Goal: Find specific page/section: Find specific page/section

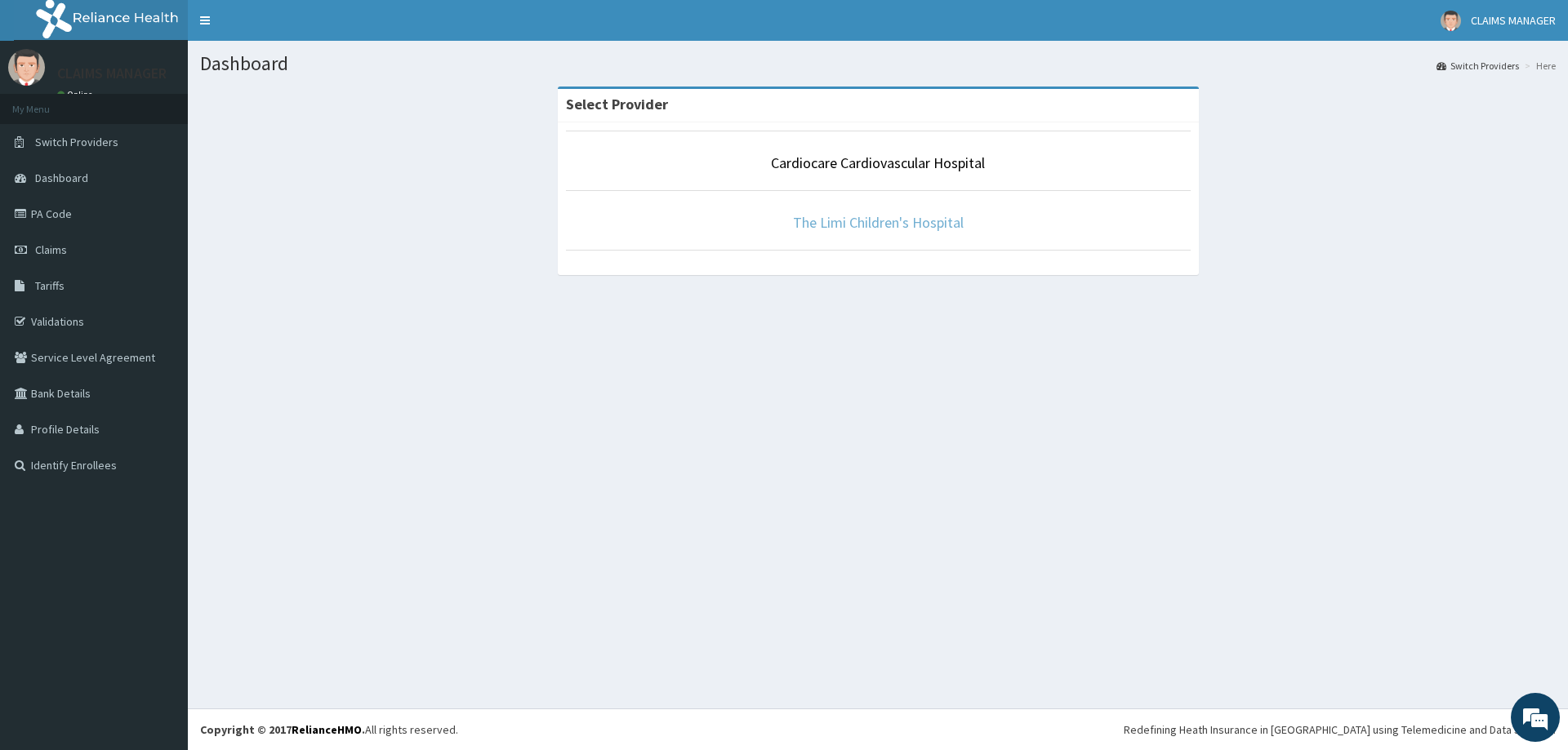
click at [860, 231] on link "The Limi Children's Hospital" at bounding box center [879, 222] width 171 height 18
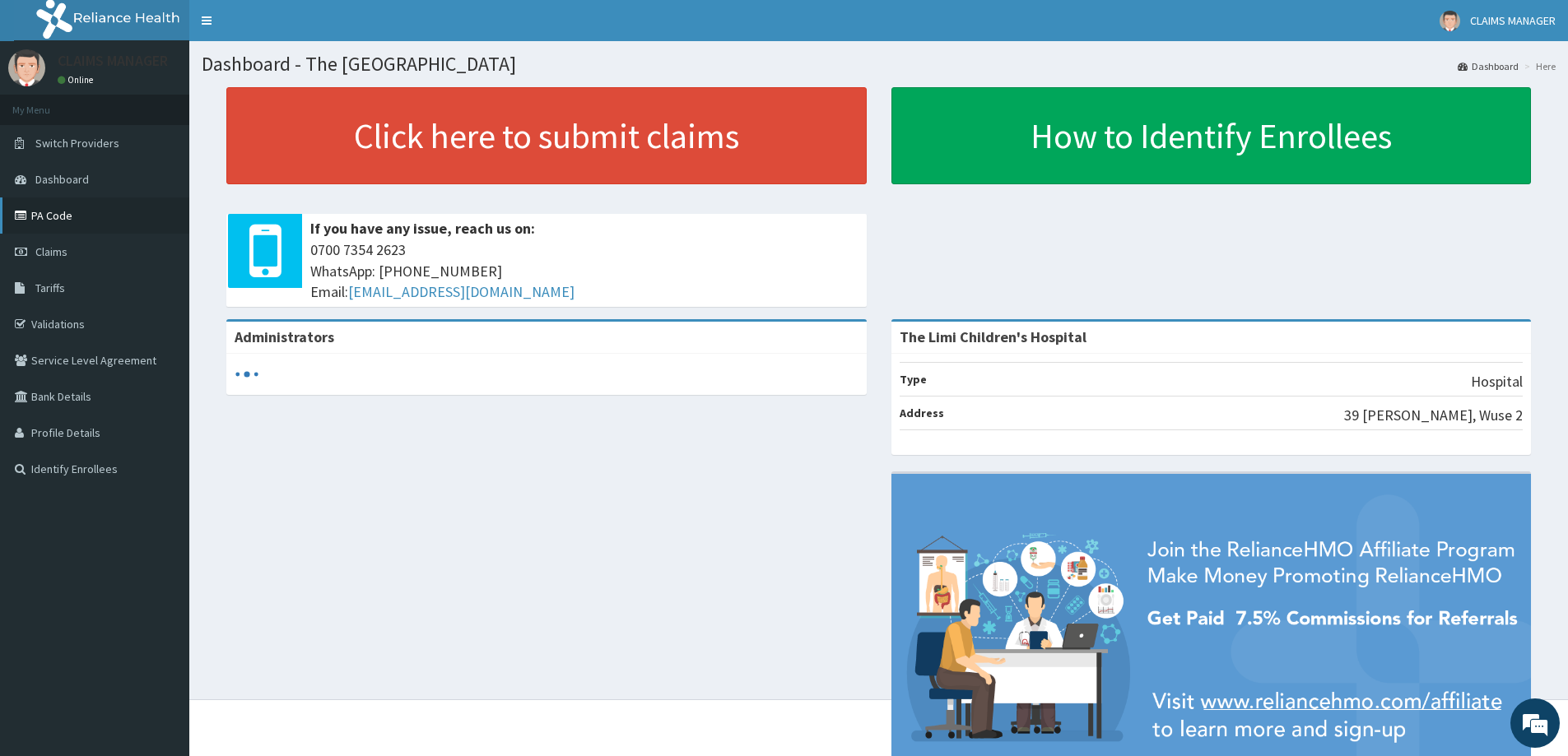
click at [49, 225] on link "PA Code" at bounding box center [95, 215] width 189 height 36
